Goal: Find contact information: Find contact information

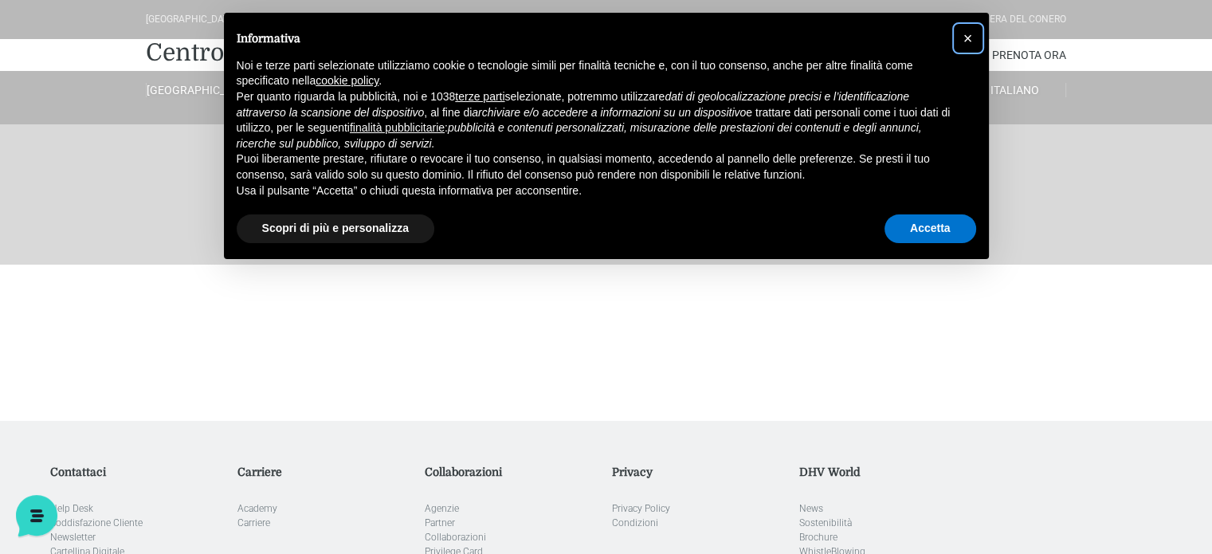
click at [968, 38] on span "×" at bounding box center [968, 38] width 10 height 18
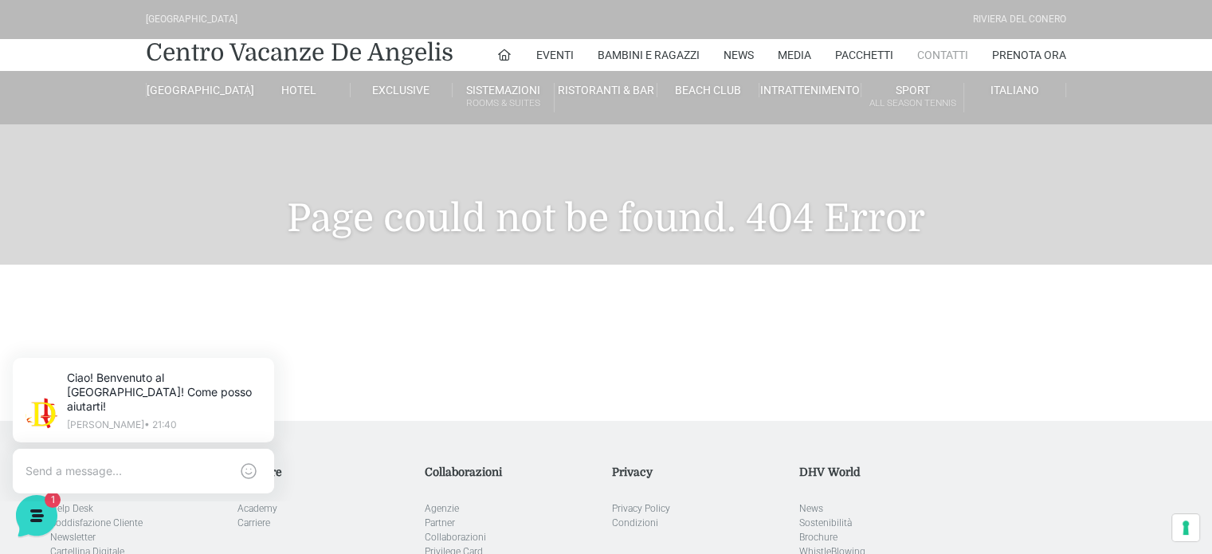
click at [939, 53] on link "Contatti" at bounding box center [942, 55] width 51 height 32
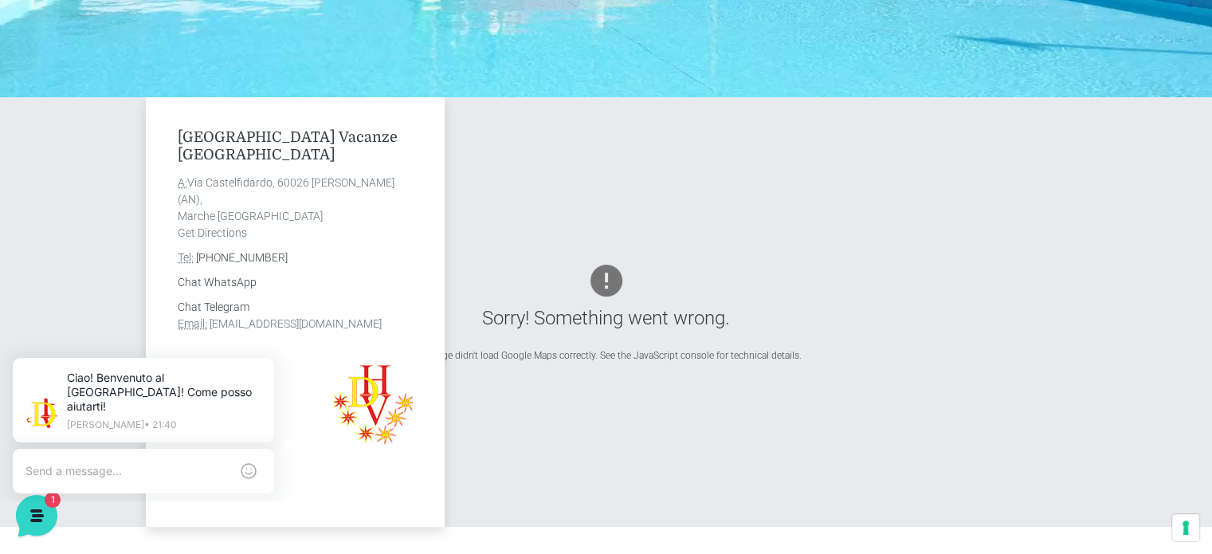
drag, startPoint x: 410, startPoint y: 321, endPoint x: 210, endPoint y: 325, distance: 200.0
click at [210, 325] on address "Chat Telegram Email: info@villaggiocentrovacanzedeangelis.it" at bounding box center [295, 315] width 235 height 33
copy link "info@villaggiocentrovacanzedeangelis.it"
